Goal: Transaction & Acquisition: Purchase product/service

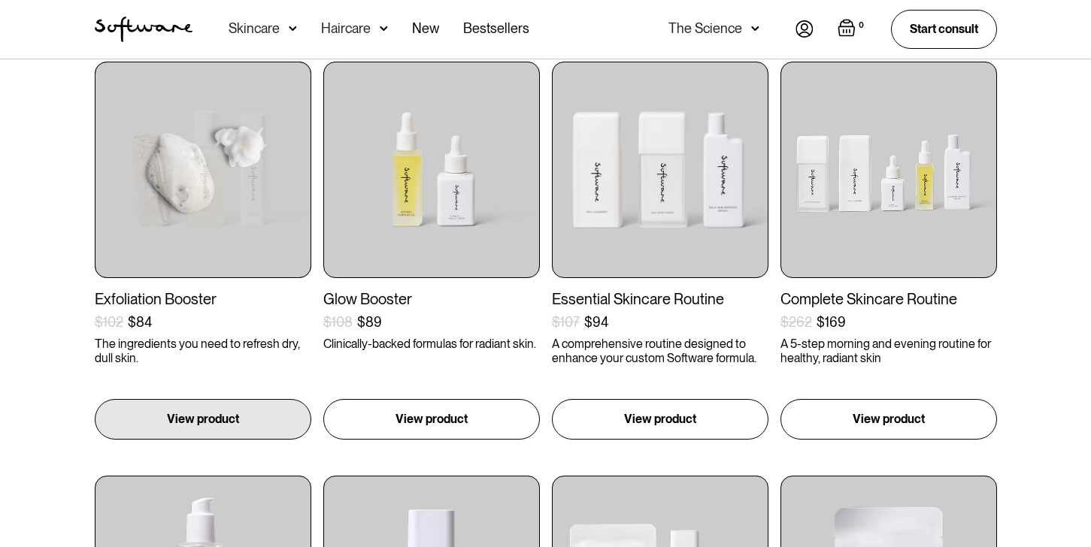
scroll to position [315, 0]
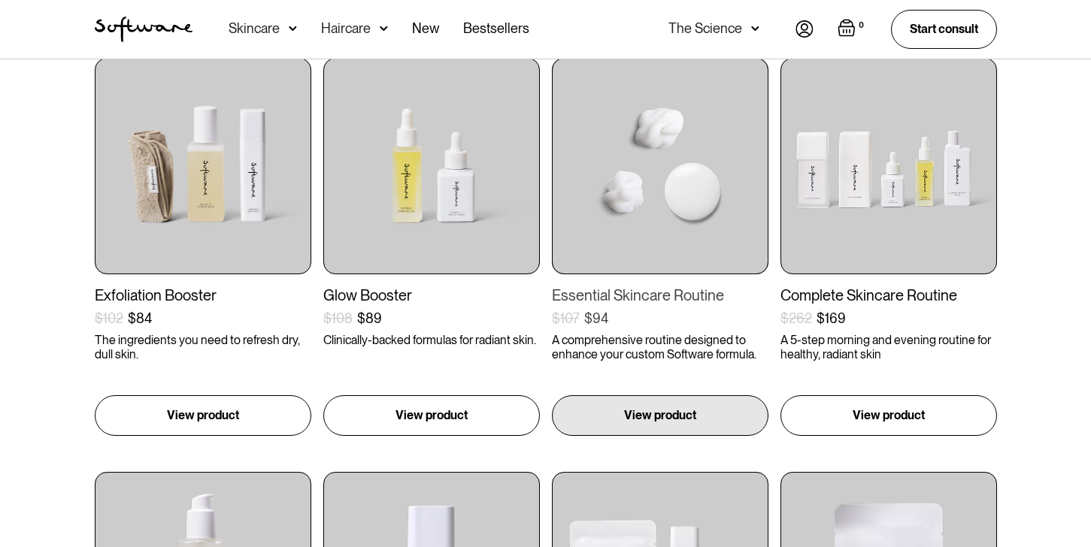
click at [664, 245] on img at bounding box center [660, 166] width 217 height 217
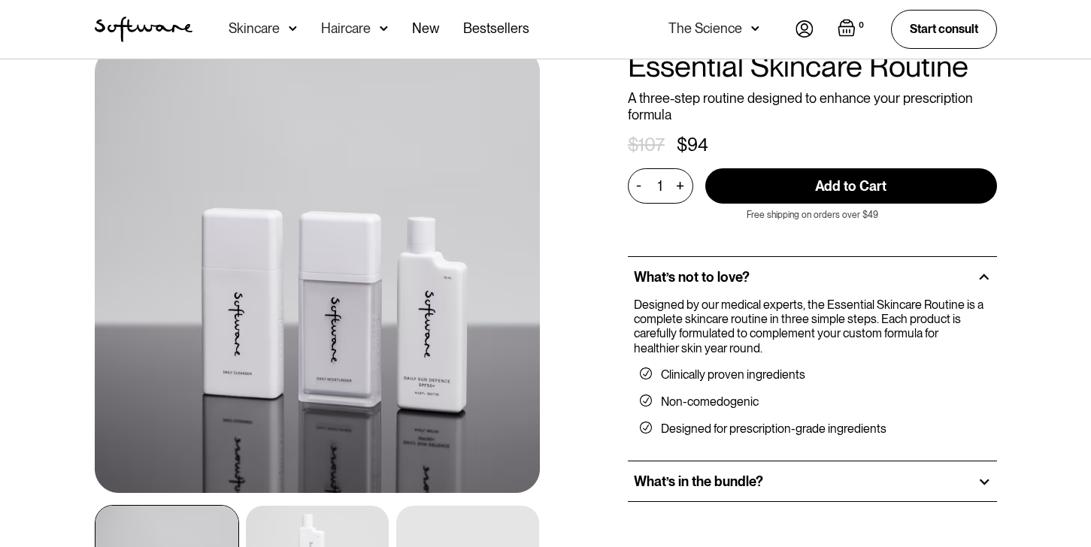
scroll to position [68, 0]
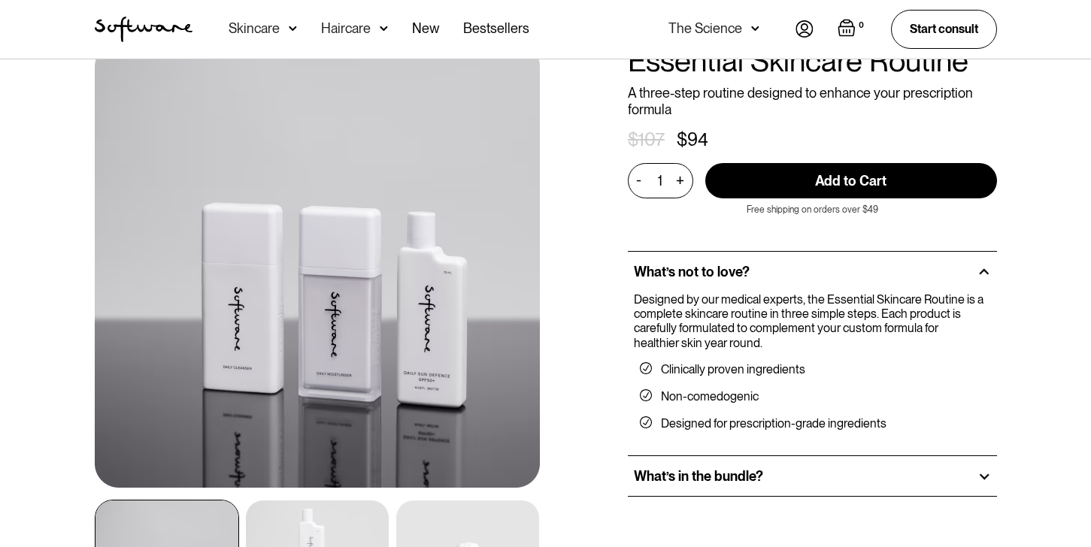
click at [694, 477] on h2 "What’s in the bundle?" at bounding box center [698, 477] width 129 height 17
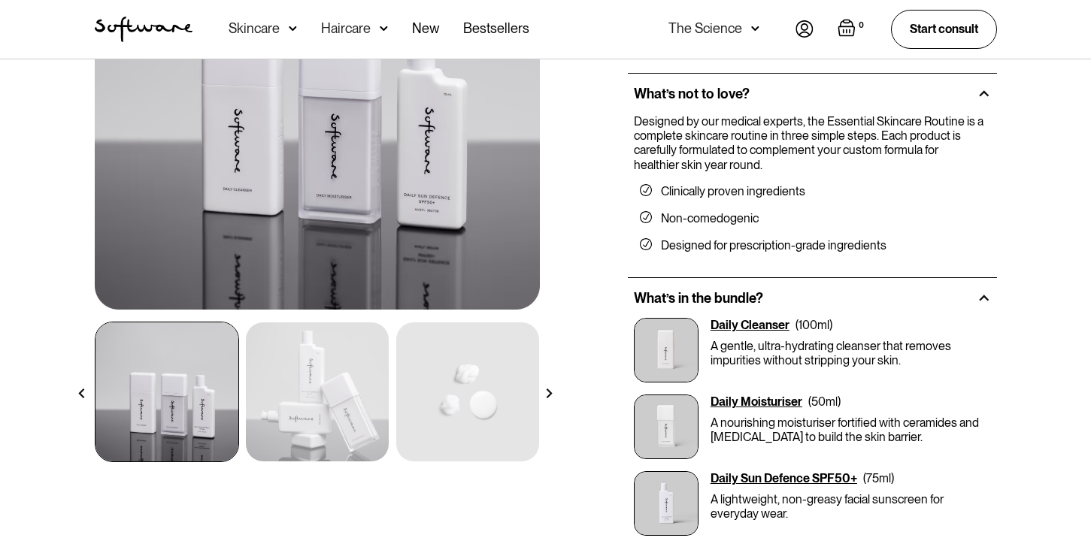
scroll to position [226, 0]
